Goal: Find specific page/section: Find specific page/section

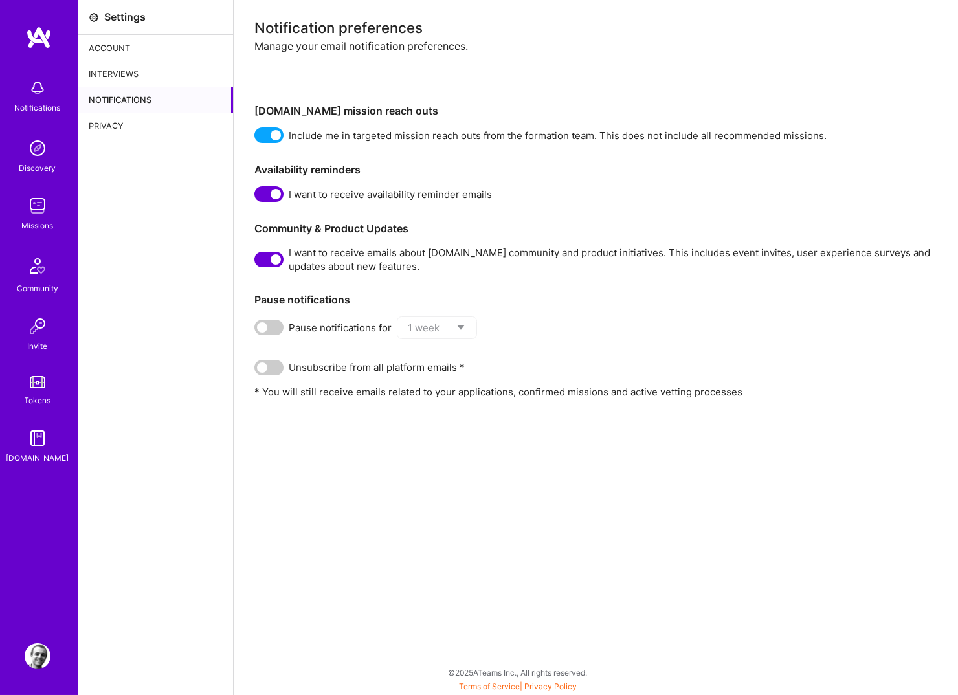
click at [38, 150] on img at bounding box center [38, 148] width 26 height 26
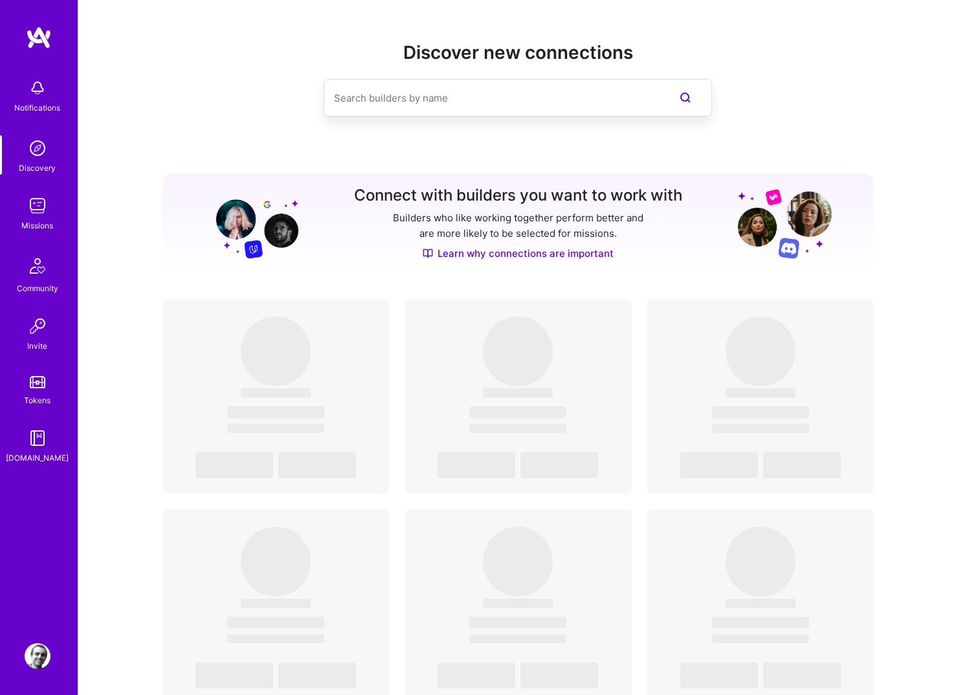
click at [41, 209] on img at bounding box center [38, 206] width 26 height 26
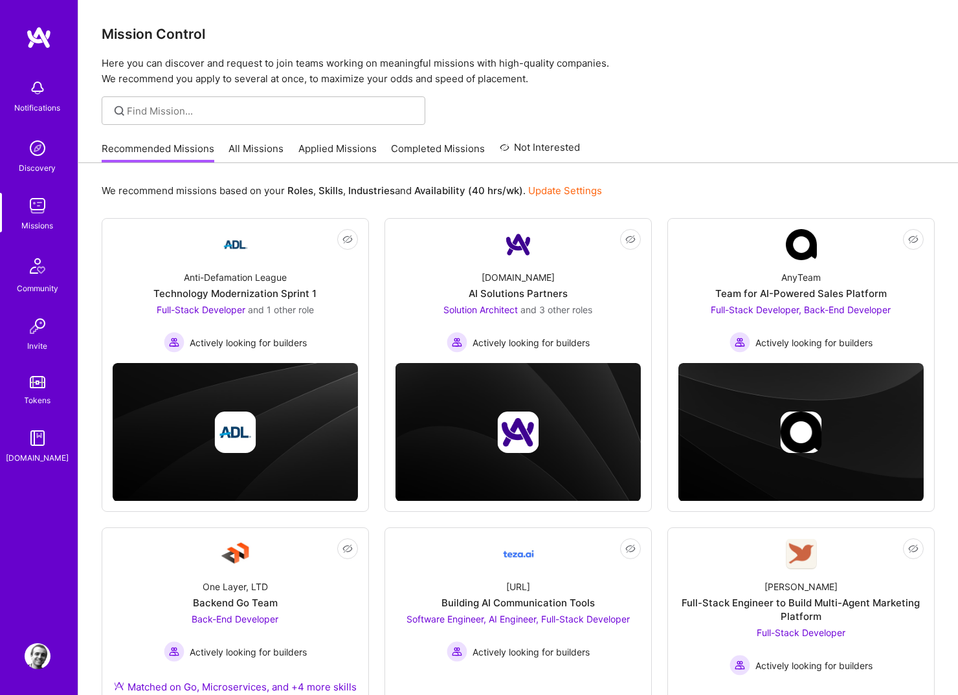
click at [235, 151] on link "All Missions" at bounding box center [256, 152] width 55 height 21
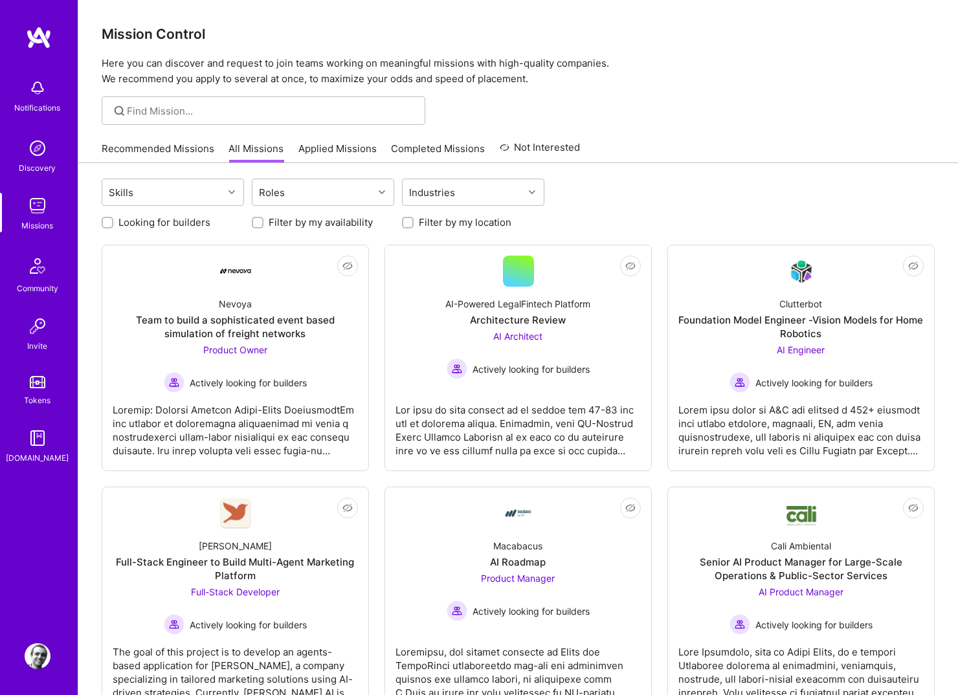
click at [412, 221] on div at bounding box center [408, 223] width 12 height 12
click at [107, 221] on input "Looking for builders" at bounding box center [108, 223] width 9 height 9
checkbox input "true"
click at [410, 220] on input "Filter by my location" at bounding box center [409, 223] width 9 height 9
checkbox input "true"
